Goal: Task Accomplishment & Management: Complete application form

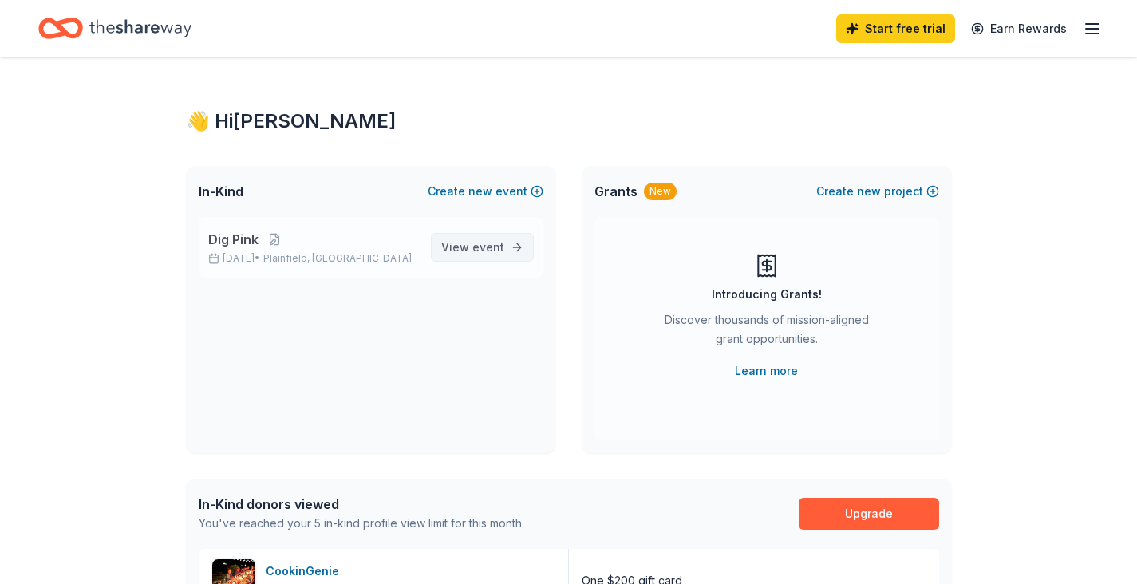
click at [467, 243] on span "View event" at bounding box center [472, 247] width 63 height 19
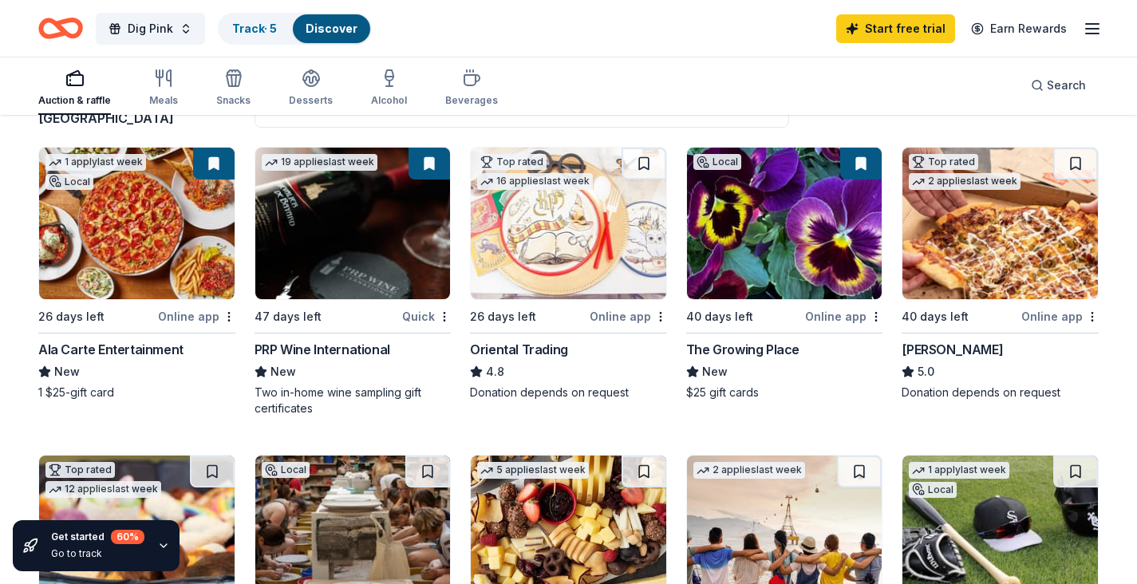
scroll to position [171, 0]
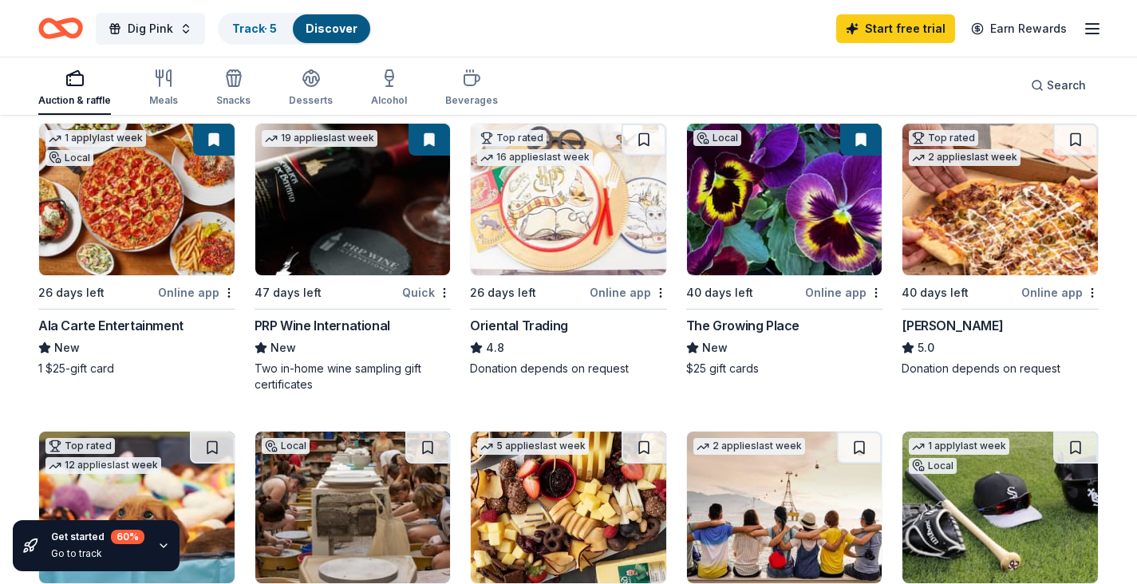
click at [376, 327] on div "PRP Wine International" at bounding box center [322, 325] width 136 height 19
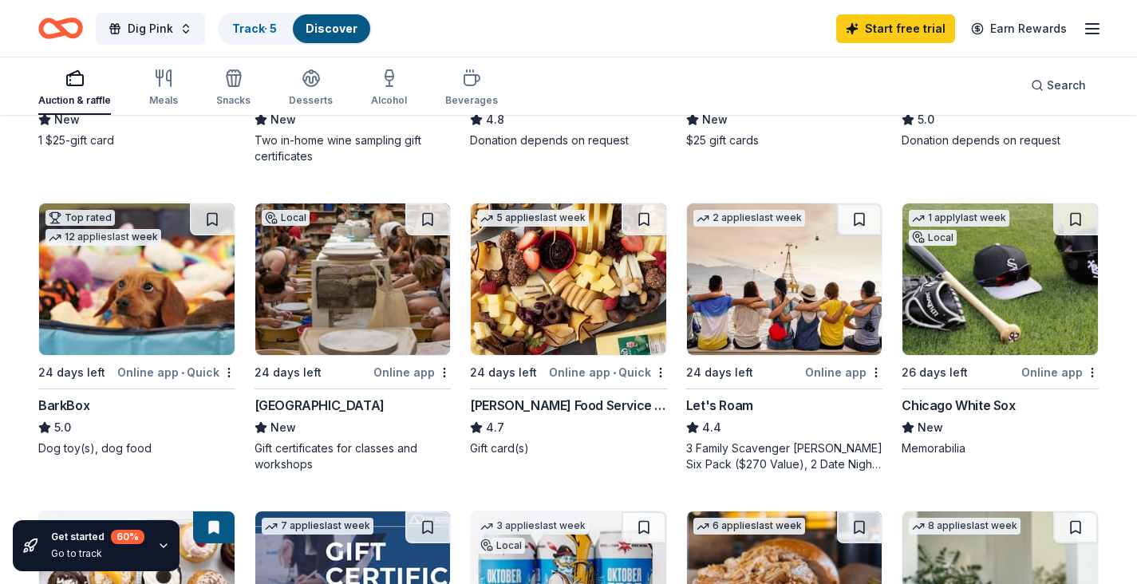
scroll to position [402, 0]
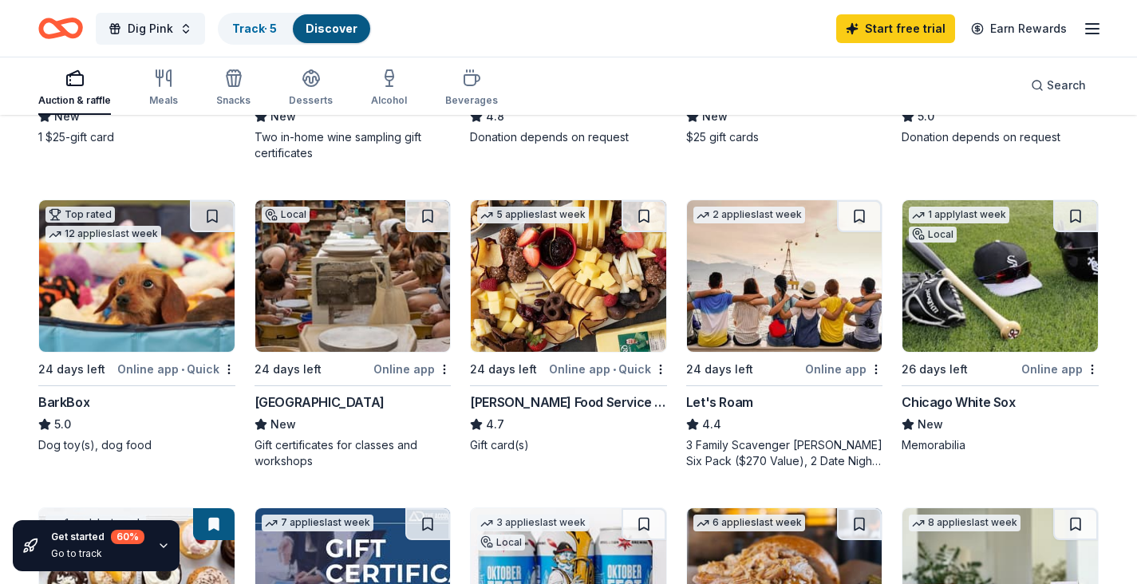
click at [714, 404] on div "Let's Roam" at bounding box center [719, 401] width 67 height 19
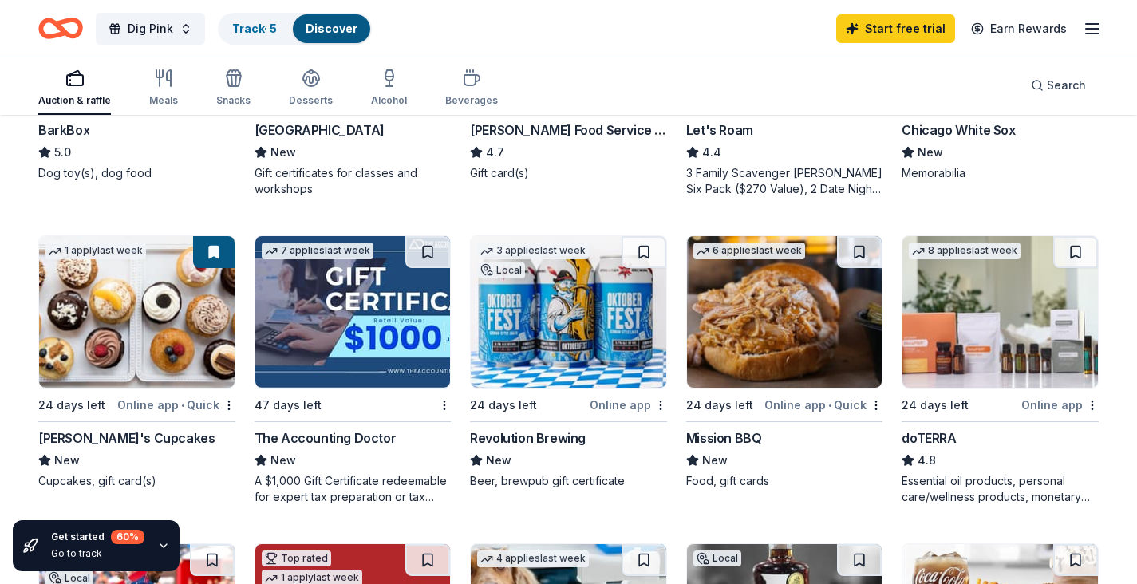
scroll to position [665, 0]
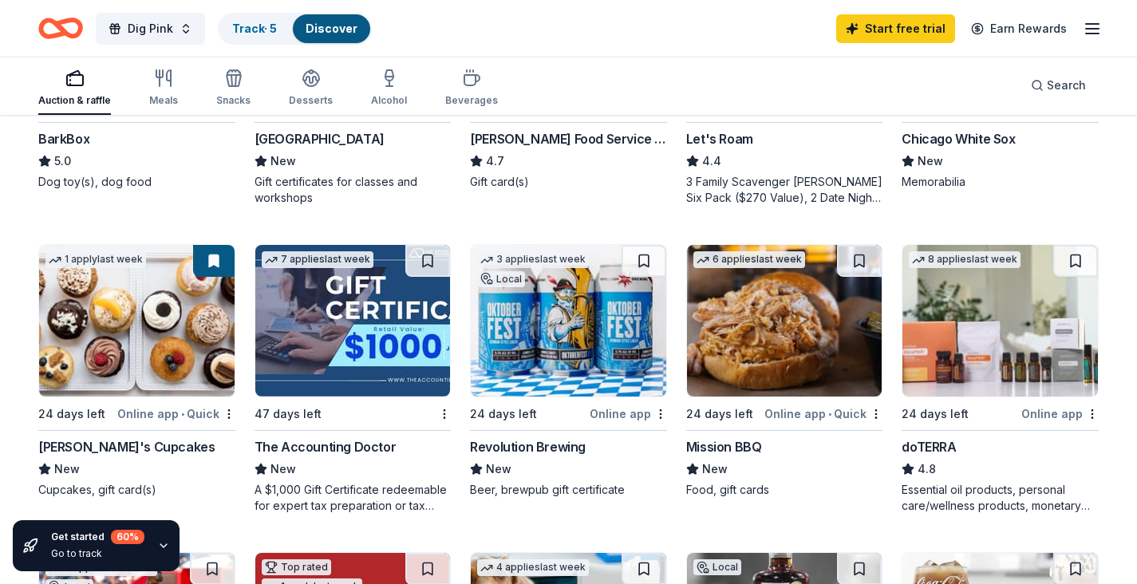
click at [328, 442] on div "The Accounting Doctor" at bounding box center [325, 446] width 142 height 19
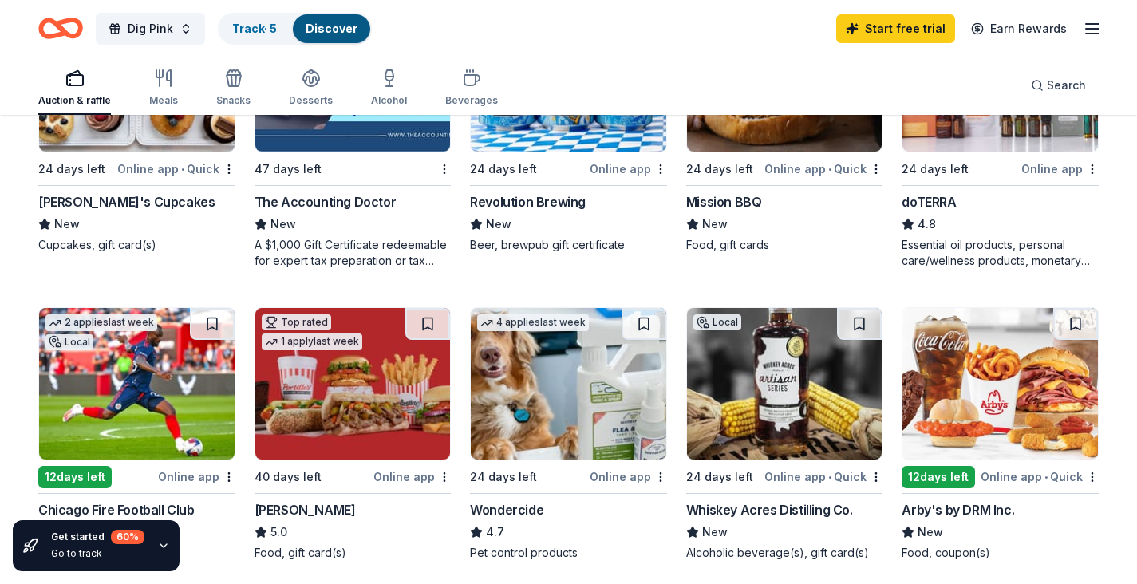
scroll to position [731, 0]
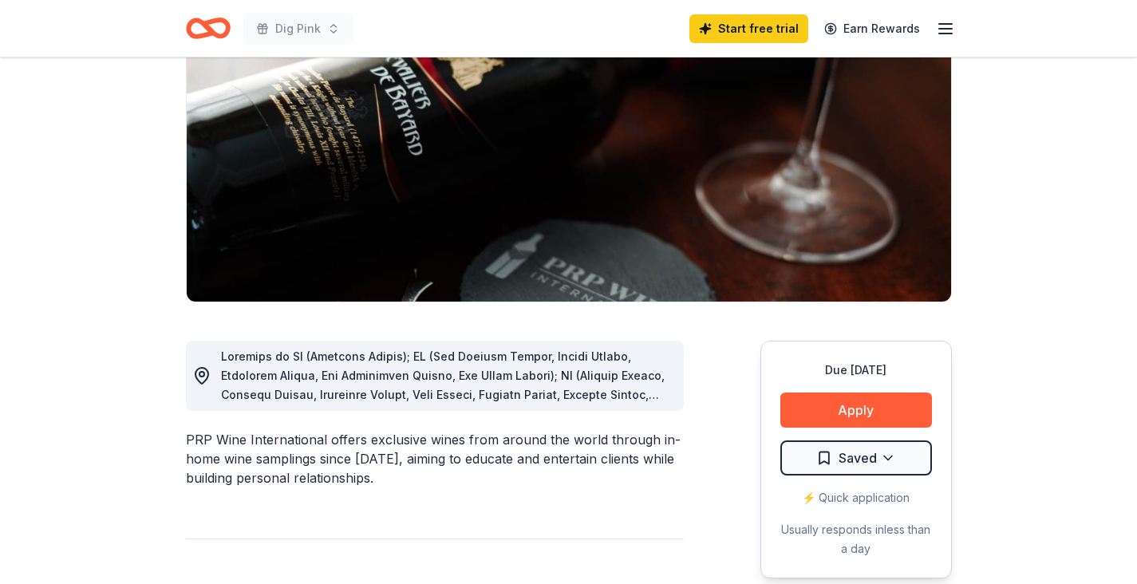
scroll to position [183, 0]
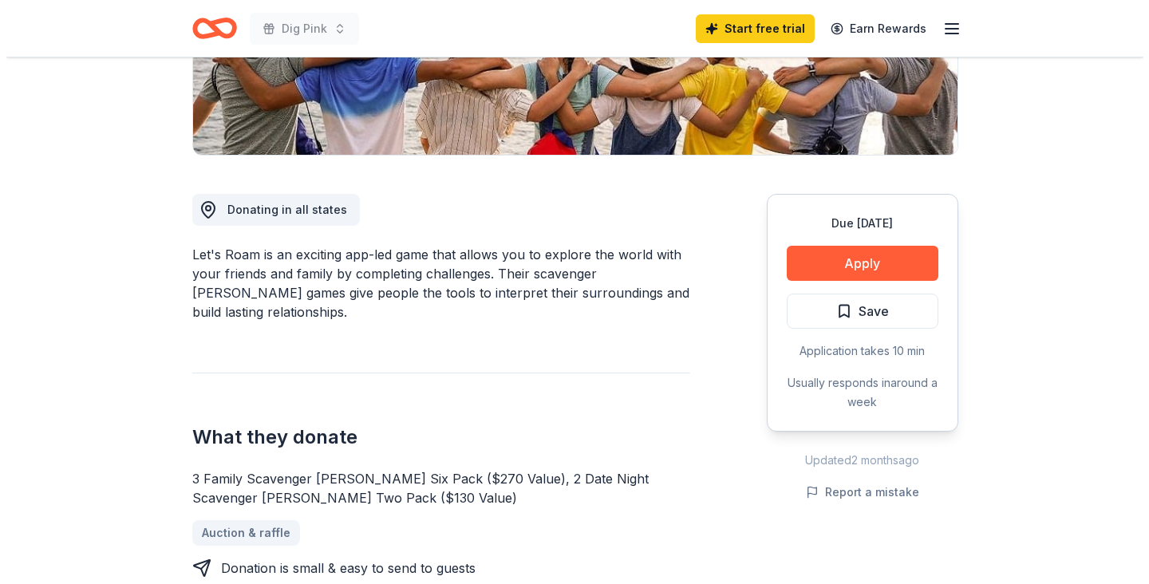
scroll to position [257, 0]
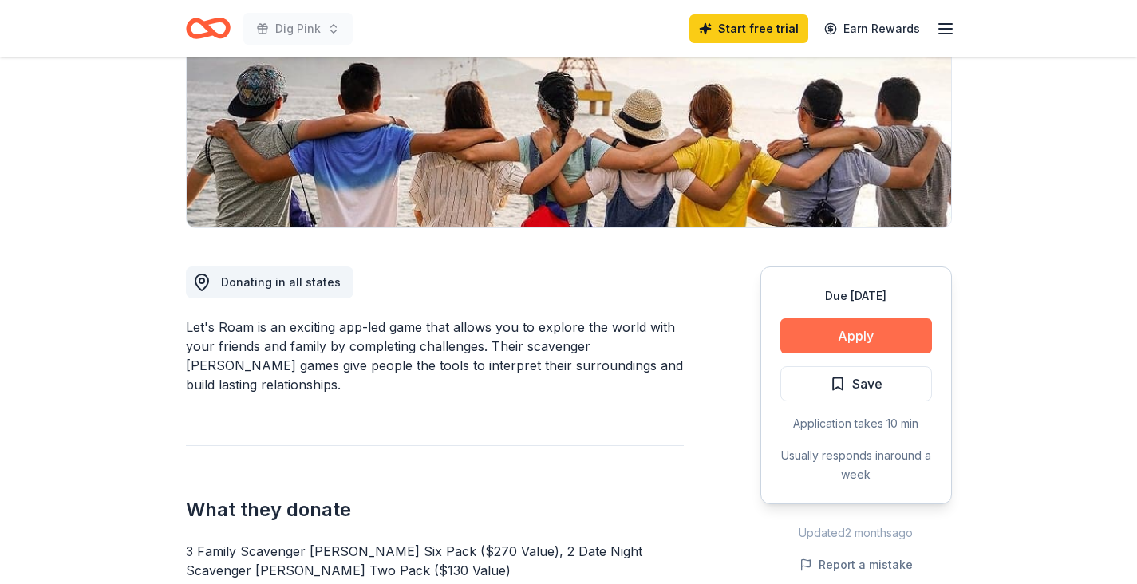
click at [858, 334] on button "Apply" at bounding box center [856, 335] width 152 height 35
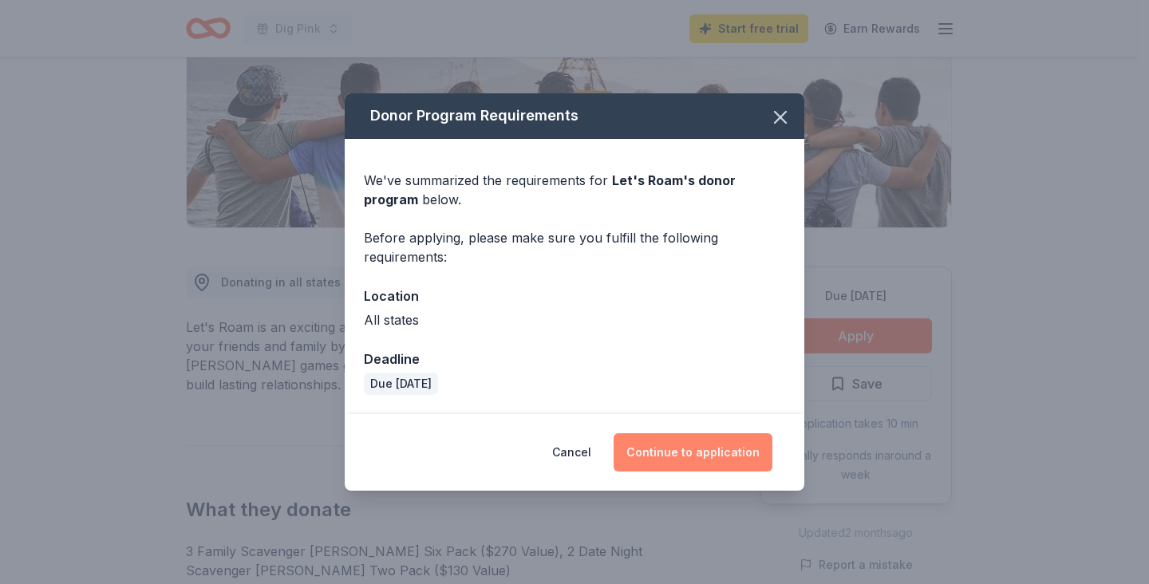
click at [683, 445] on button "Continue to application" at bounding box center [692, 452] width 159 height 38
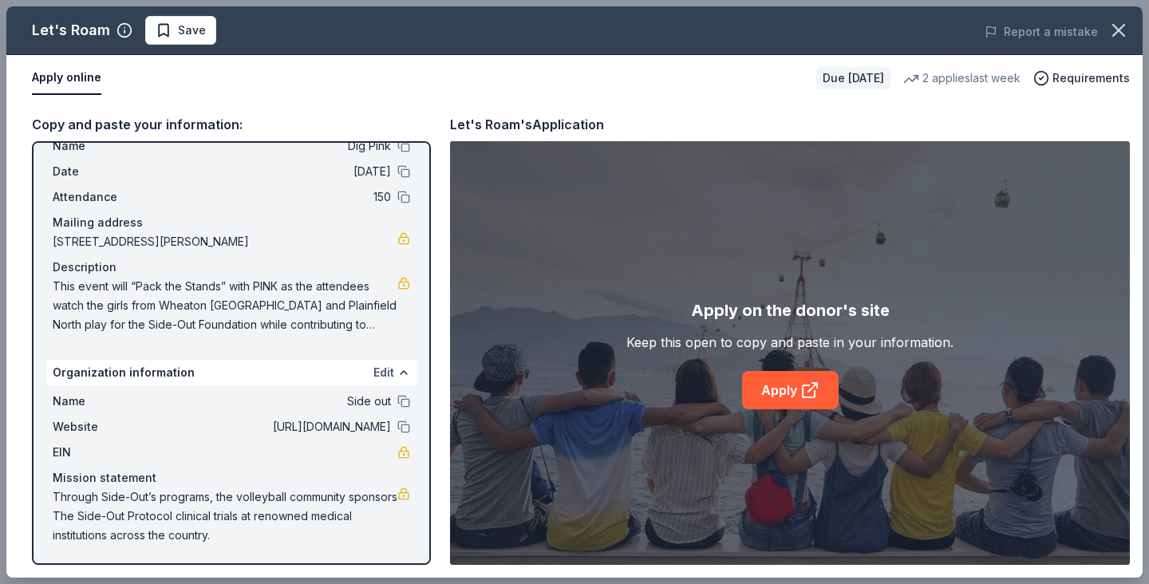
scroll to position [52, 0]
click at [786, 396] on link "Apply" at bounding box center [790, 390] width 97 height 38
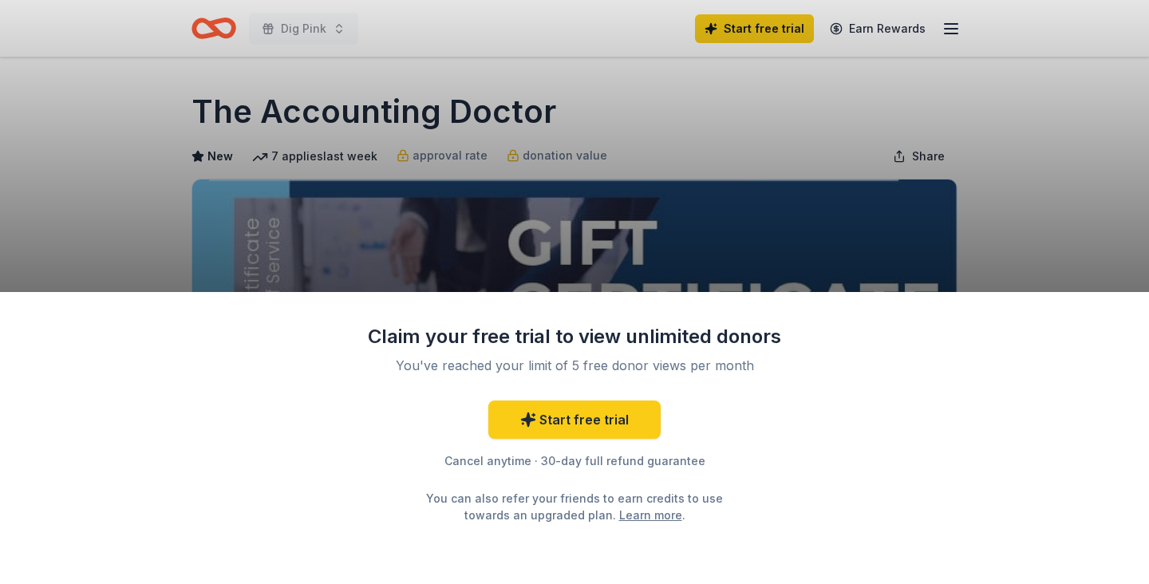
click at [786, 200] on div "Claim your free trial to view unlimited donors You've reached your limit of 5 f…" at bounding box center [574, 292] width 1149 height 584
click at [767, 189] on div "Claim your free trial to view unlimited donors You've reached your limit of 5 f…" at bounding box center [574, 292] width 1149 height 584
drag, startPoint x: 553, startPoint y: 112, endPoint x: 431, endPoint y: 115, distance: 122.1
click at [432, 113] on div "Claim your free trial to view unlimited donors You've reached your limit of 5 f…" at bounding box center [574, 292] width 1149 height 584
click at [431, 115] on div "Claim your free trial to view unlimited donors You've reached your limit of 5 f…" at bounding box center [574, 292] width 1149 height 584
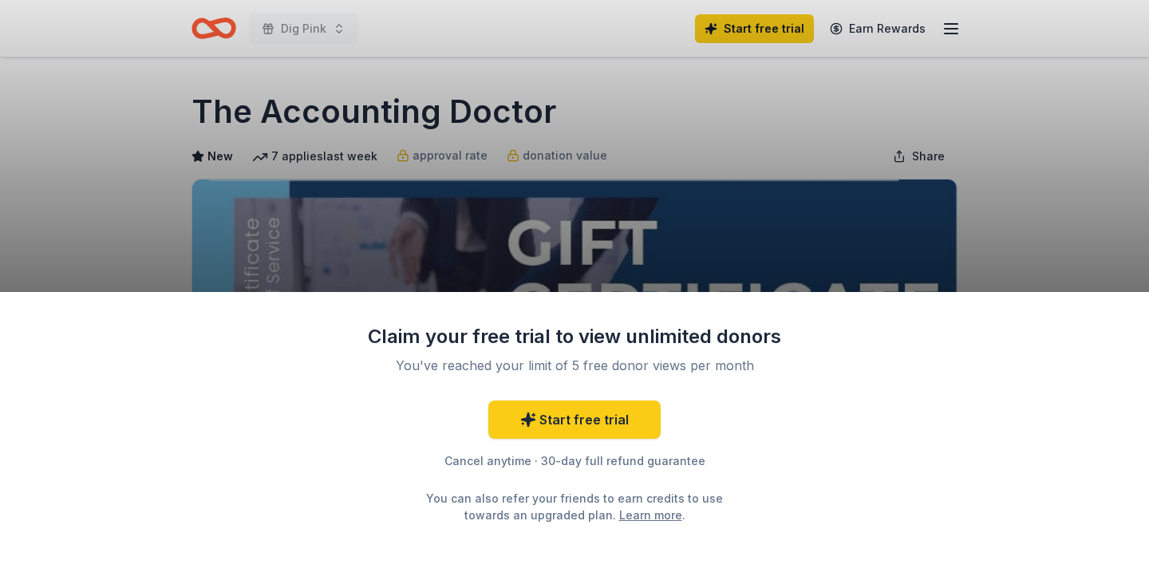
click at [431, 115] on div "Claim your free trial to view unlimited donors You've reached your limit of 5 f…" at bounding box center [574, 292] width 1149 height 584
